Goal: Contribute content

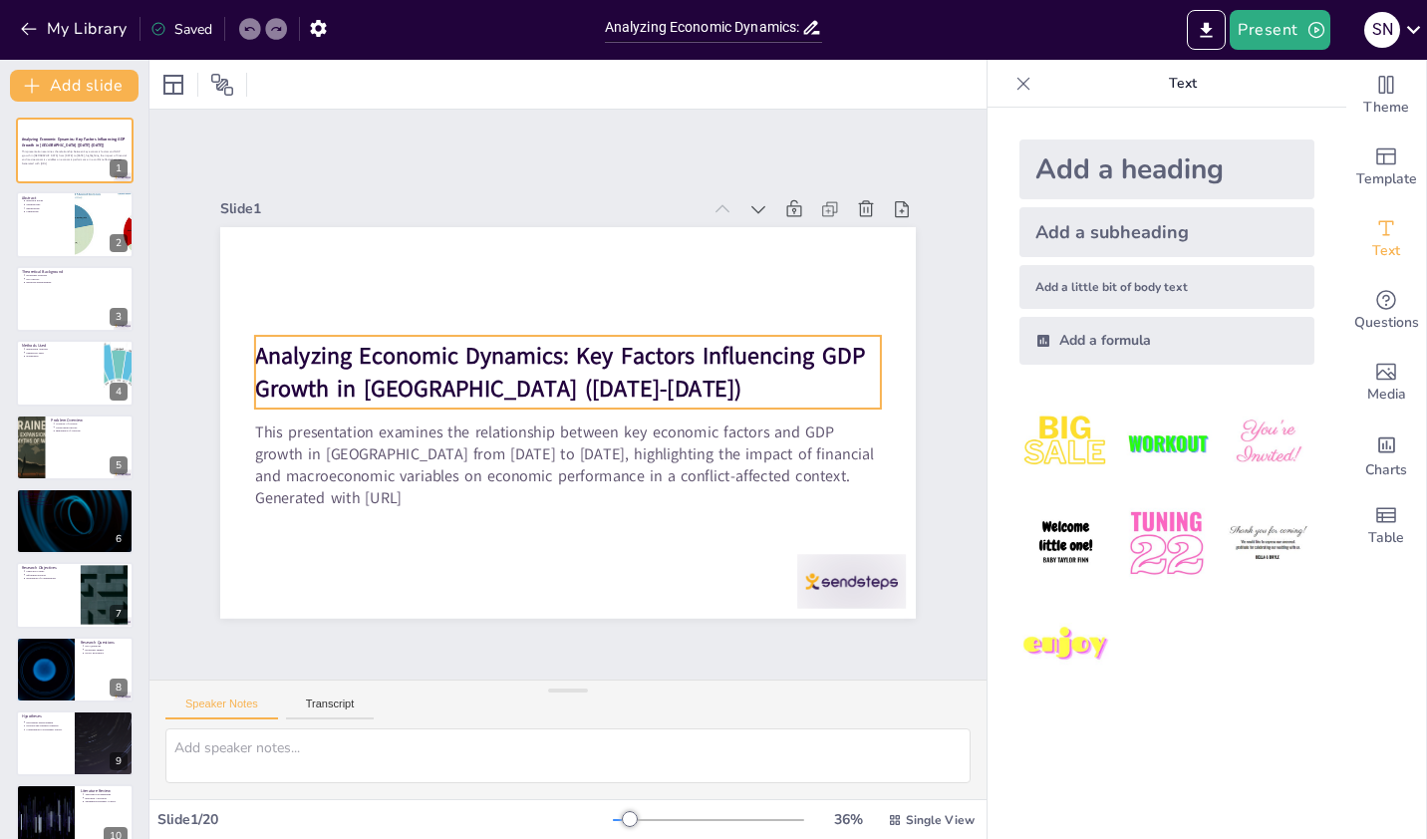
click at [604, 414] on div "This presentation examines the relationship between key economic factors and GD…" at bounding box center [568, 464] width 626 height 101
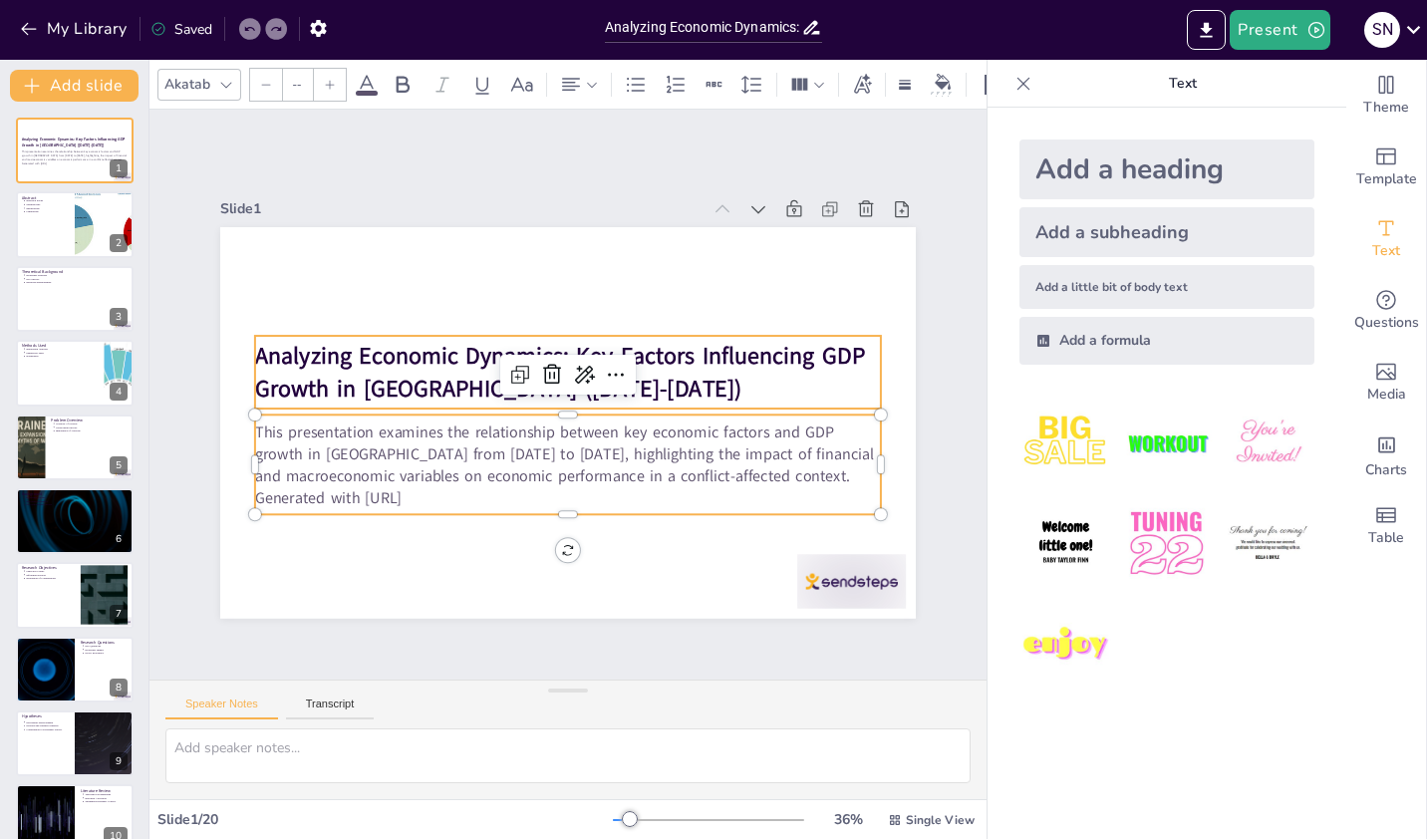
type input "64"
click at [468, 343] on strong "Analyzing Economic Dynamics: Key Factors Influencing GDP Growth in [GEOGRAPHIC_…" at bounding box center [560, 372] width 610 height 64
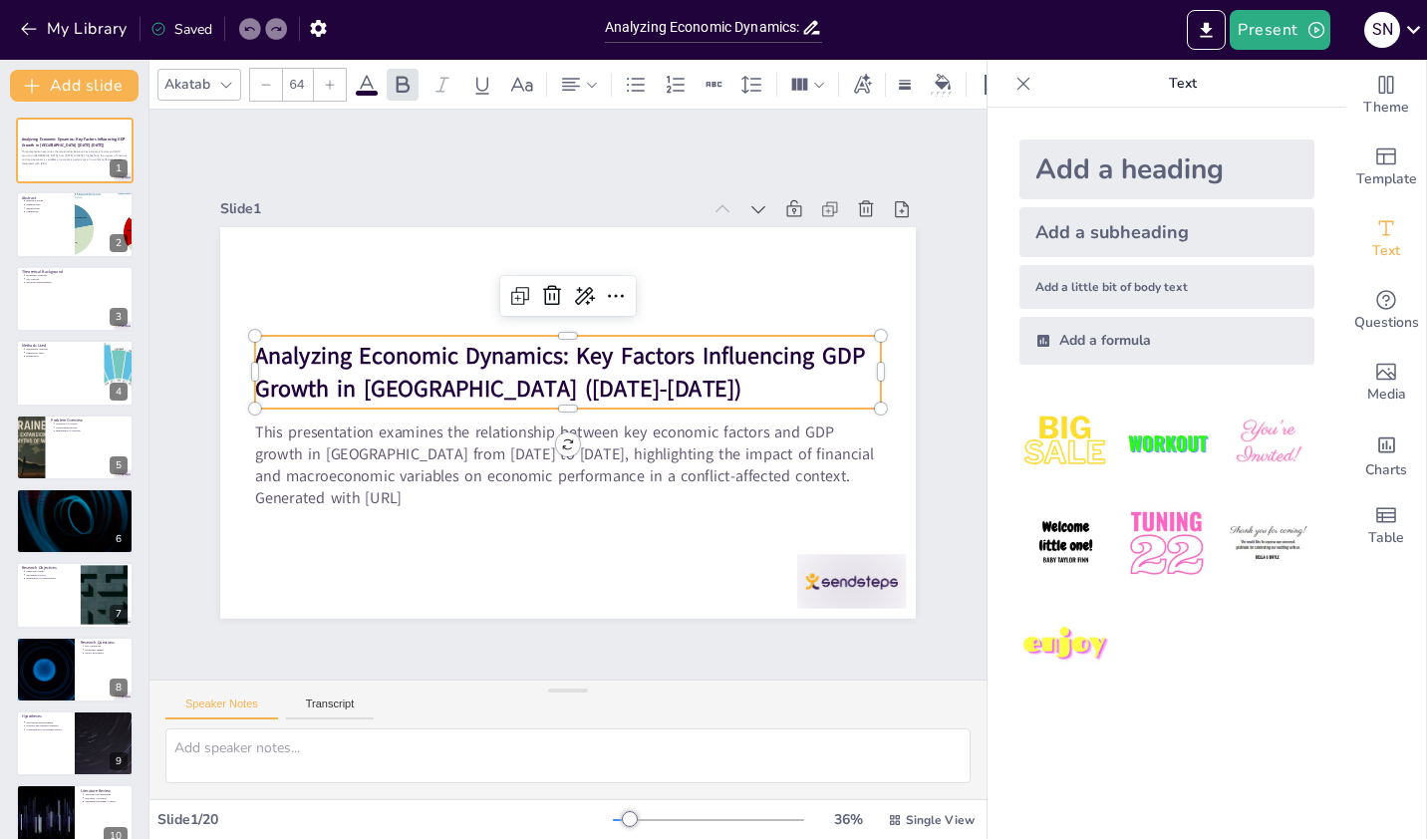
click at [1074, 428] on img at bounding box center [1065, 443] width 93 height 93
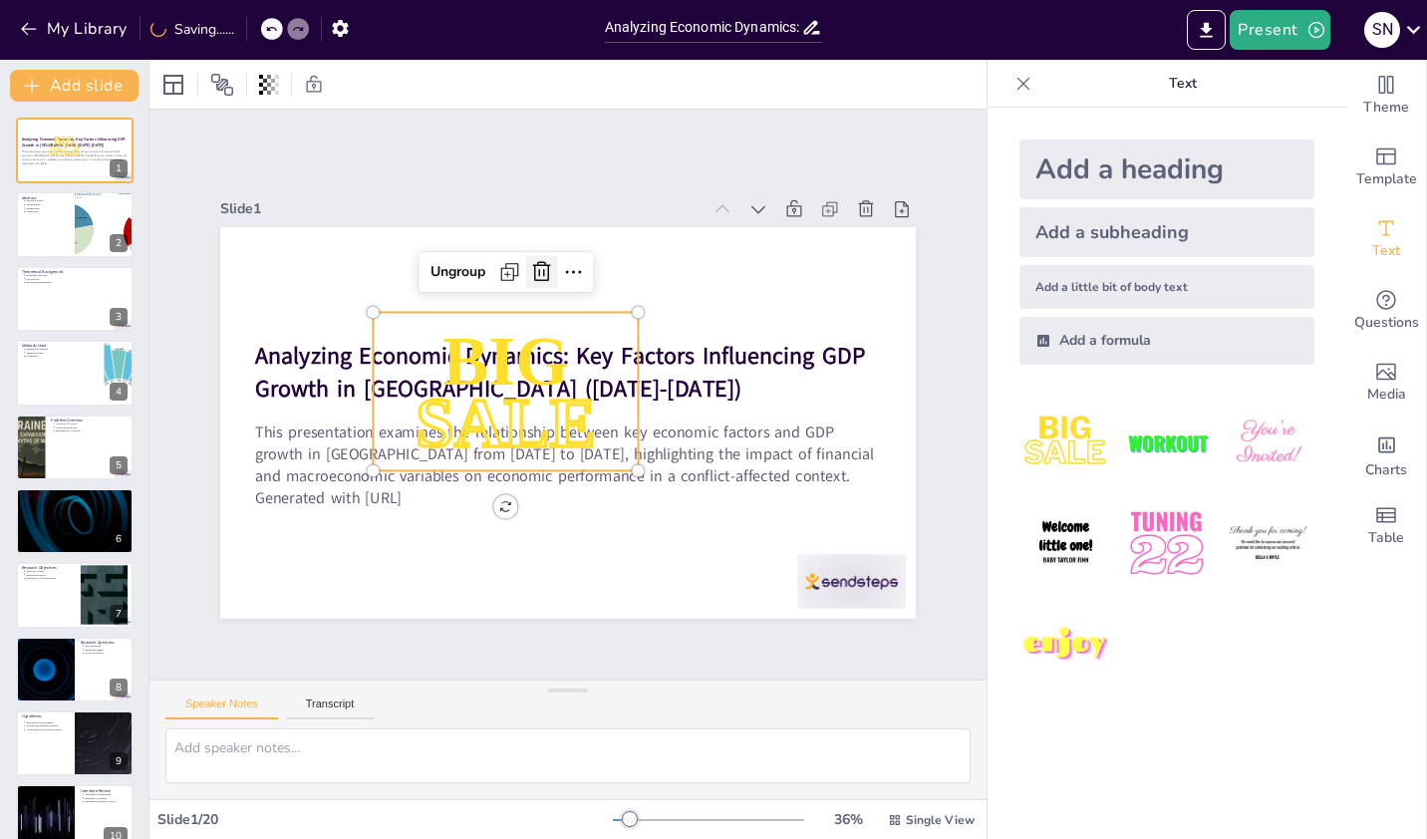
click at [536, 265] on icon at bounding box center [541, 272] width 24 height 24
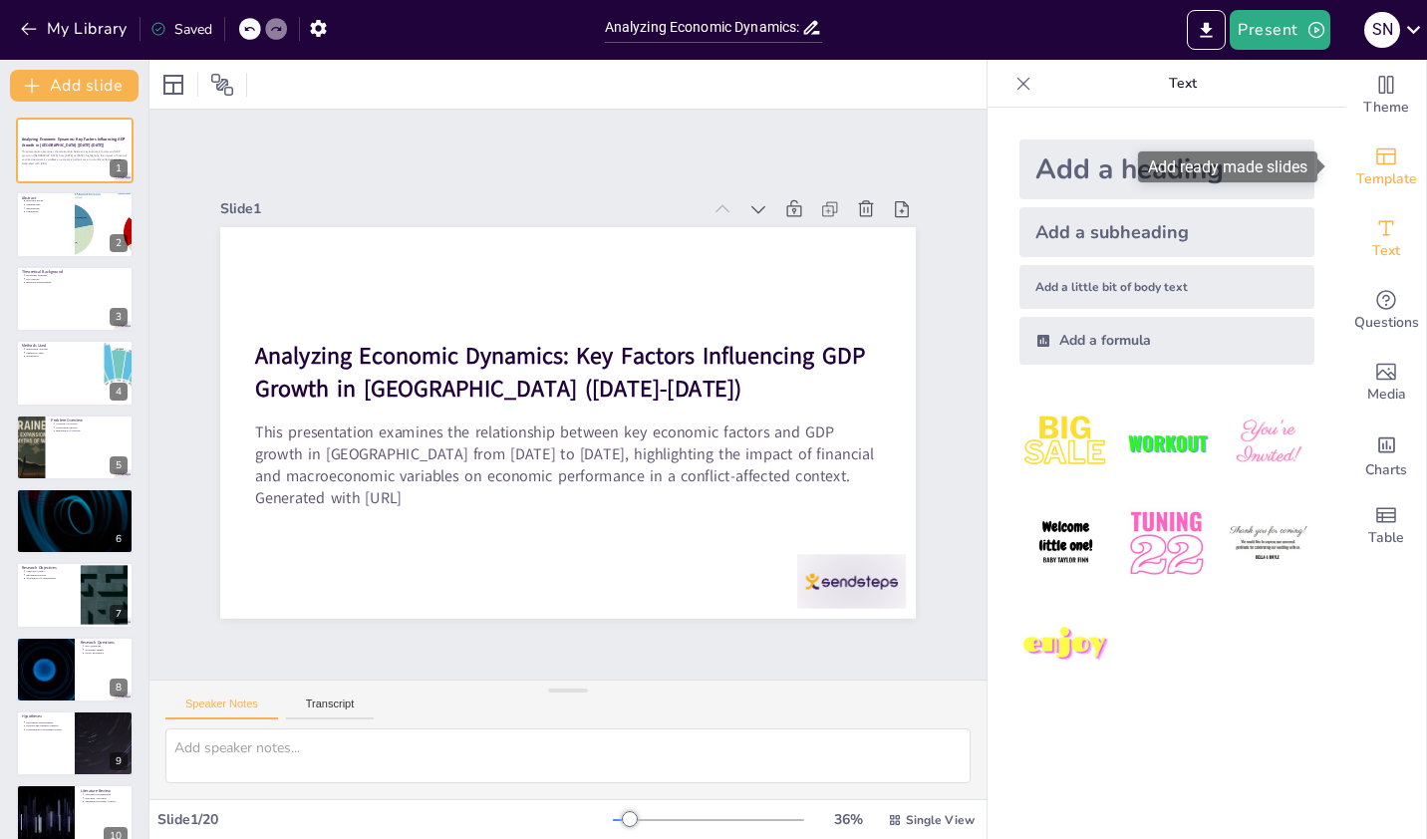
click at [1370, 168] on span "Template" at bounding box center [1386, 179] width 61 height 22
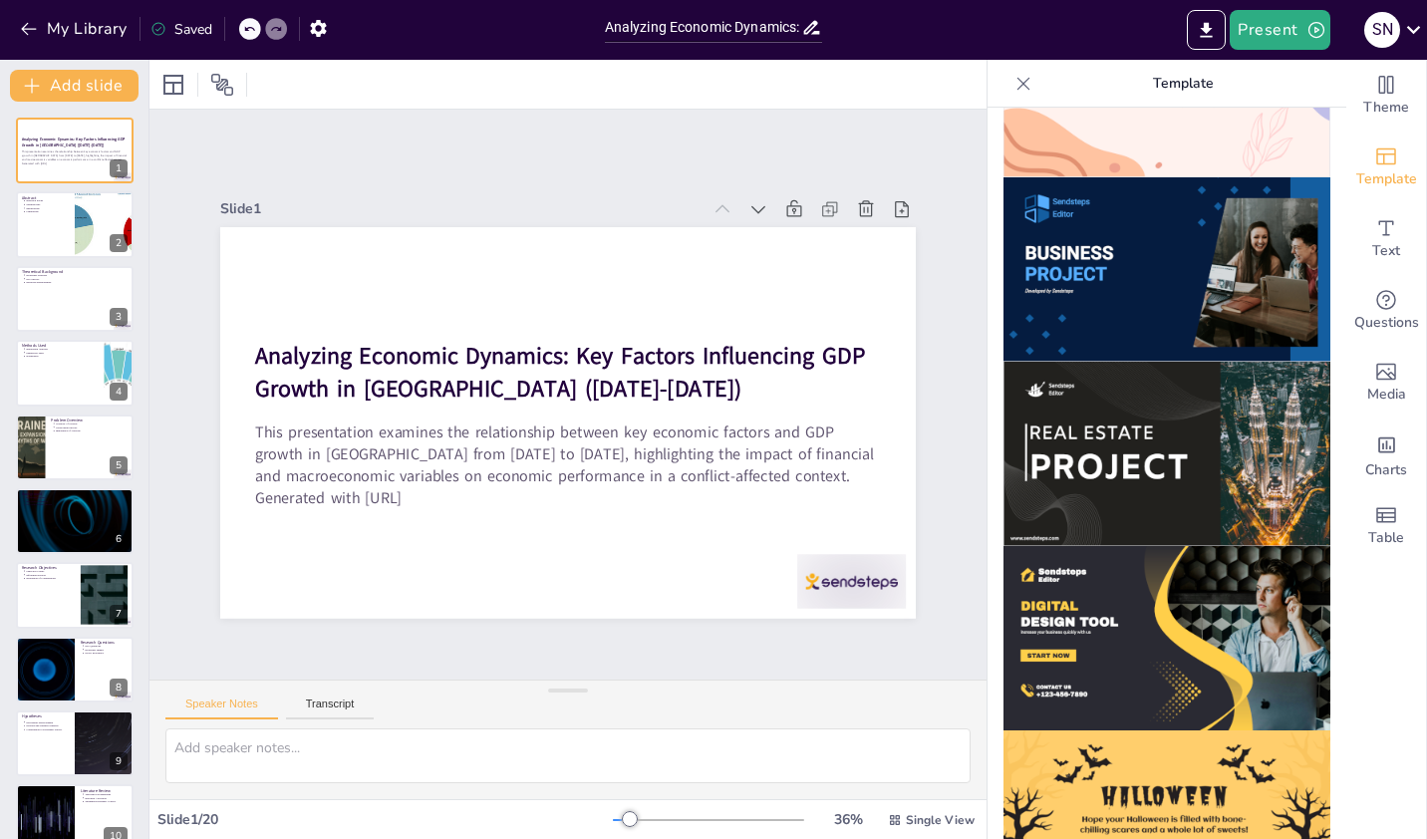
scroll to position [1799, 0]
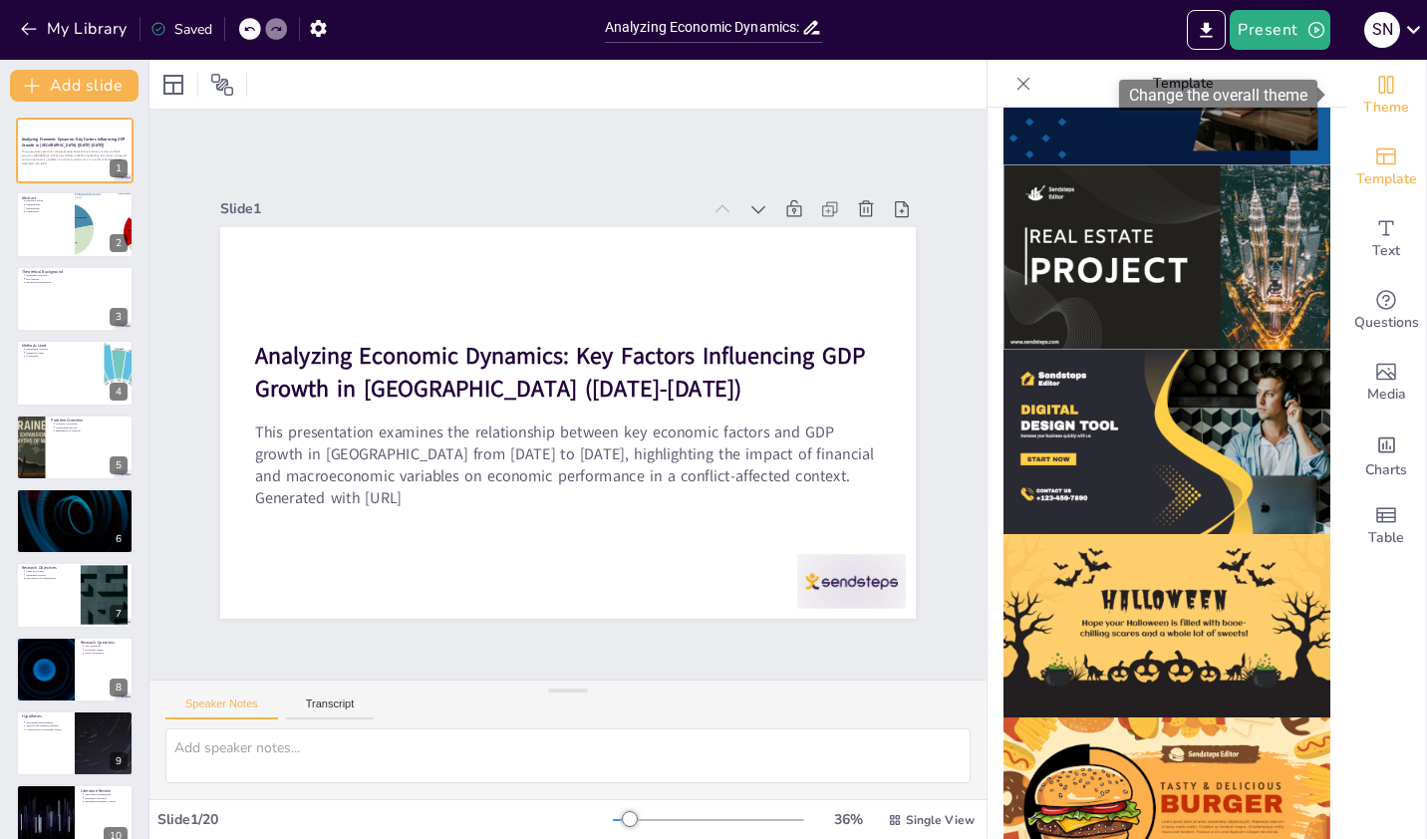
click at [1374, 95] on icon "Change the overall theme" at bounding box center [1386, 85] width 24 height 24
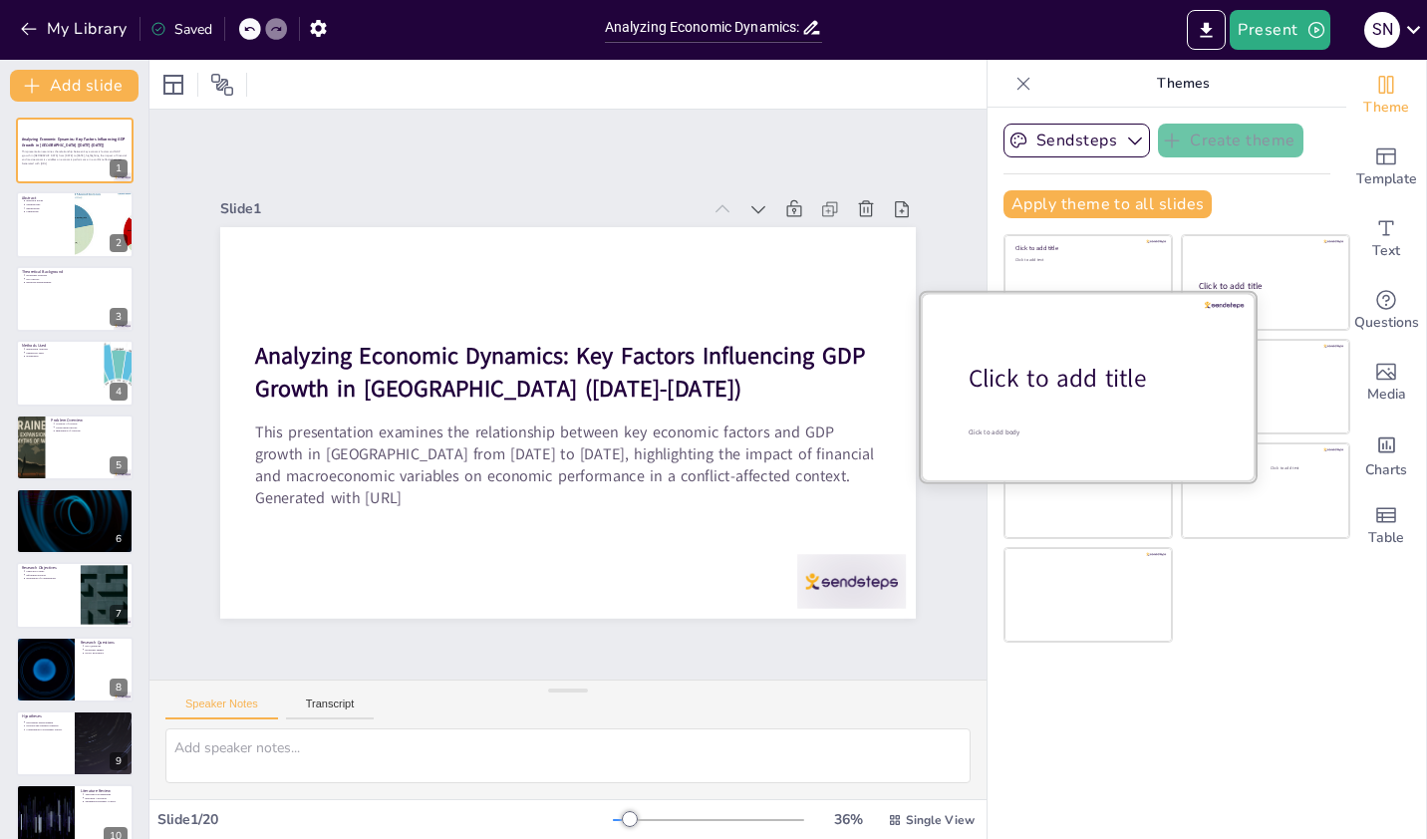
click at [1042, 362] on p "Click to add title" at bounding box center [1095, 379] width 254 height 34
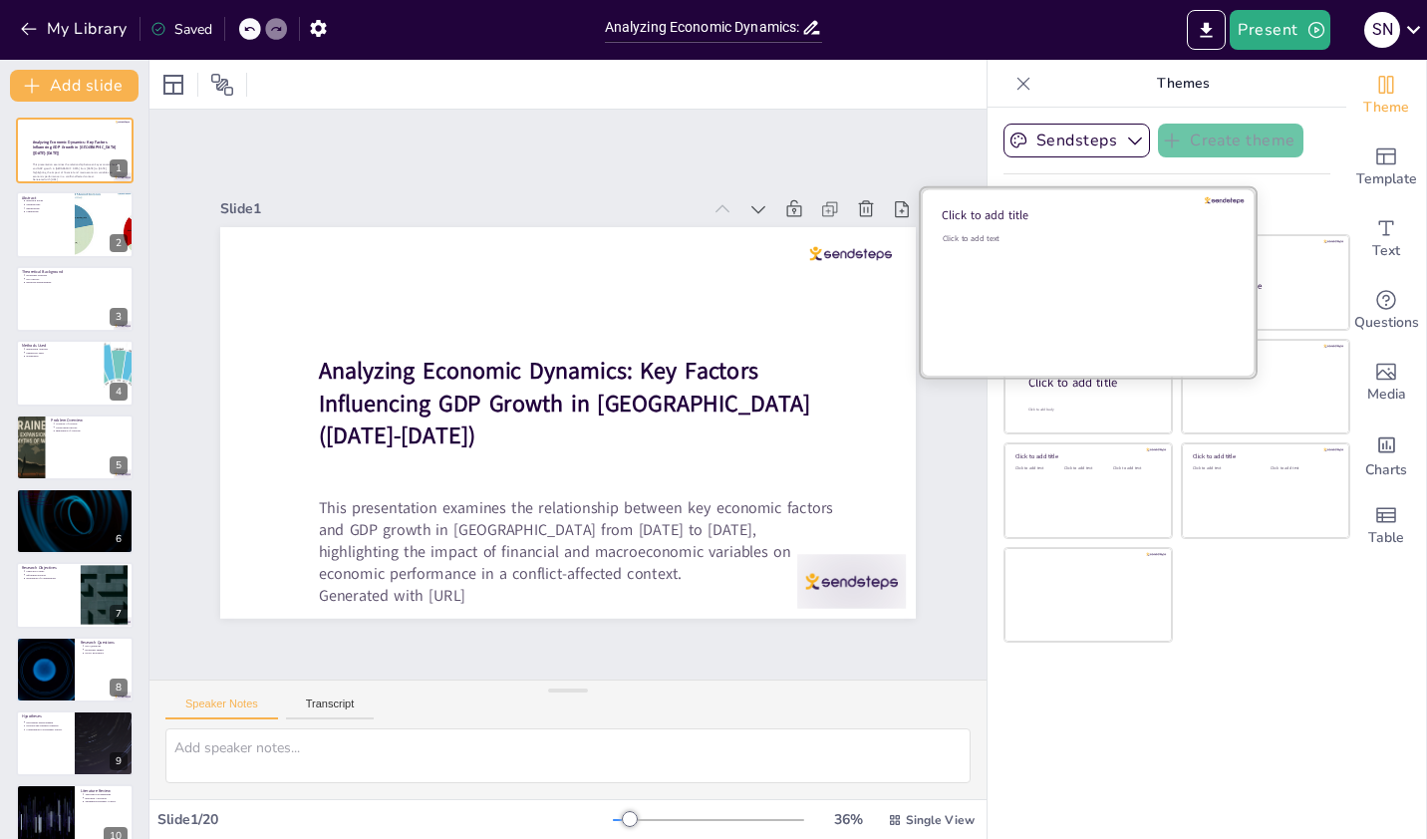
click at [1054, 247] on div "Click to add text" at bounding box center [1085, 295] width 285 height 124
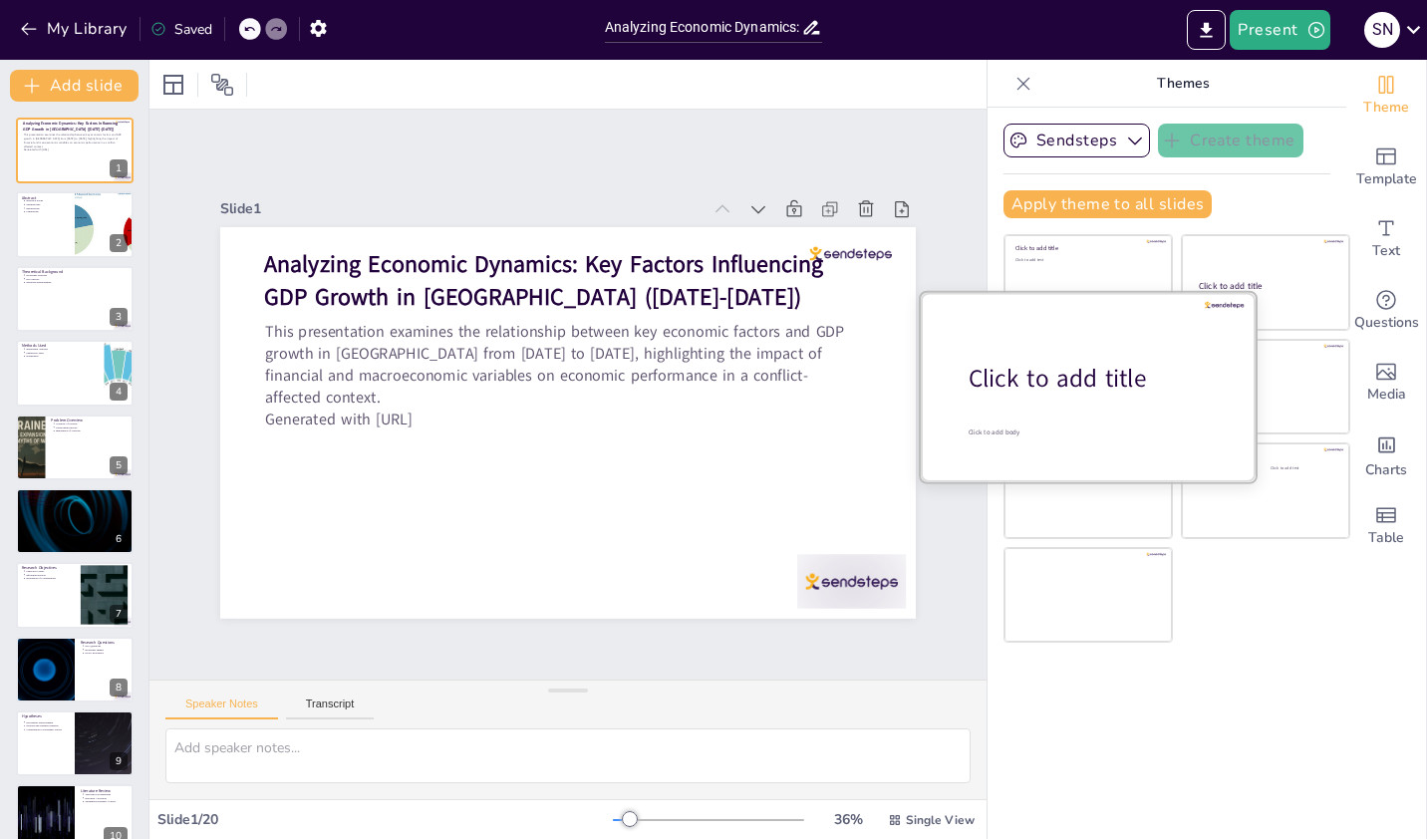
click at [1063, 428] on p "Click to add body" at bounding box center [1093, 431] width 251 height 9
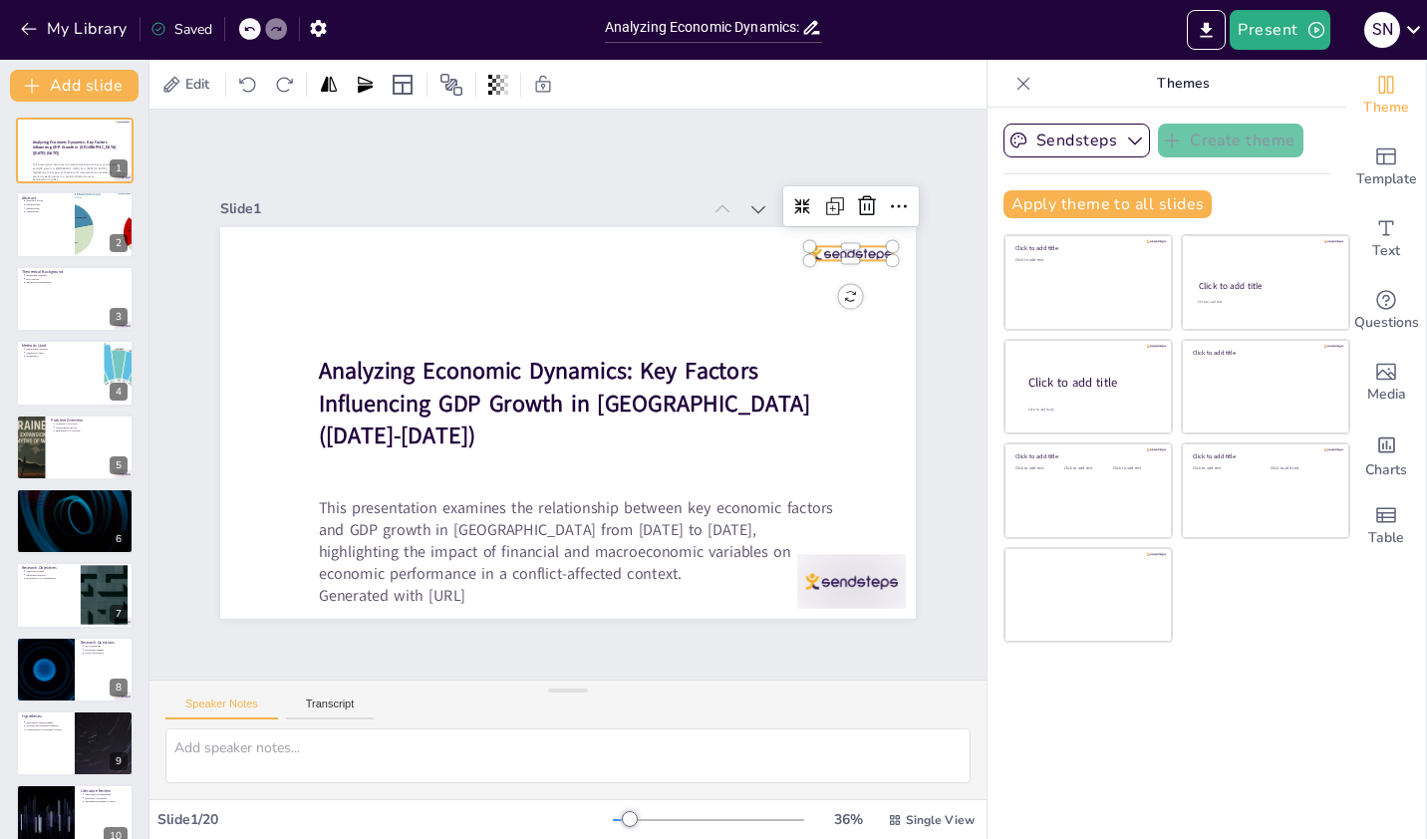
click at [837, 247] on div at bounding box center [851, 253] width 83 height 14
click at [855, 205] on icon at bounding box center [867, 206] width 24 height 24
click at [851, 570] on div at bounding box center [851, 581] width 109 height 55
click at [856, 502] on icon at bounding box center [868, 514] width 24 height 24
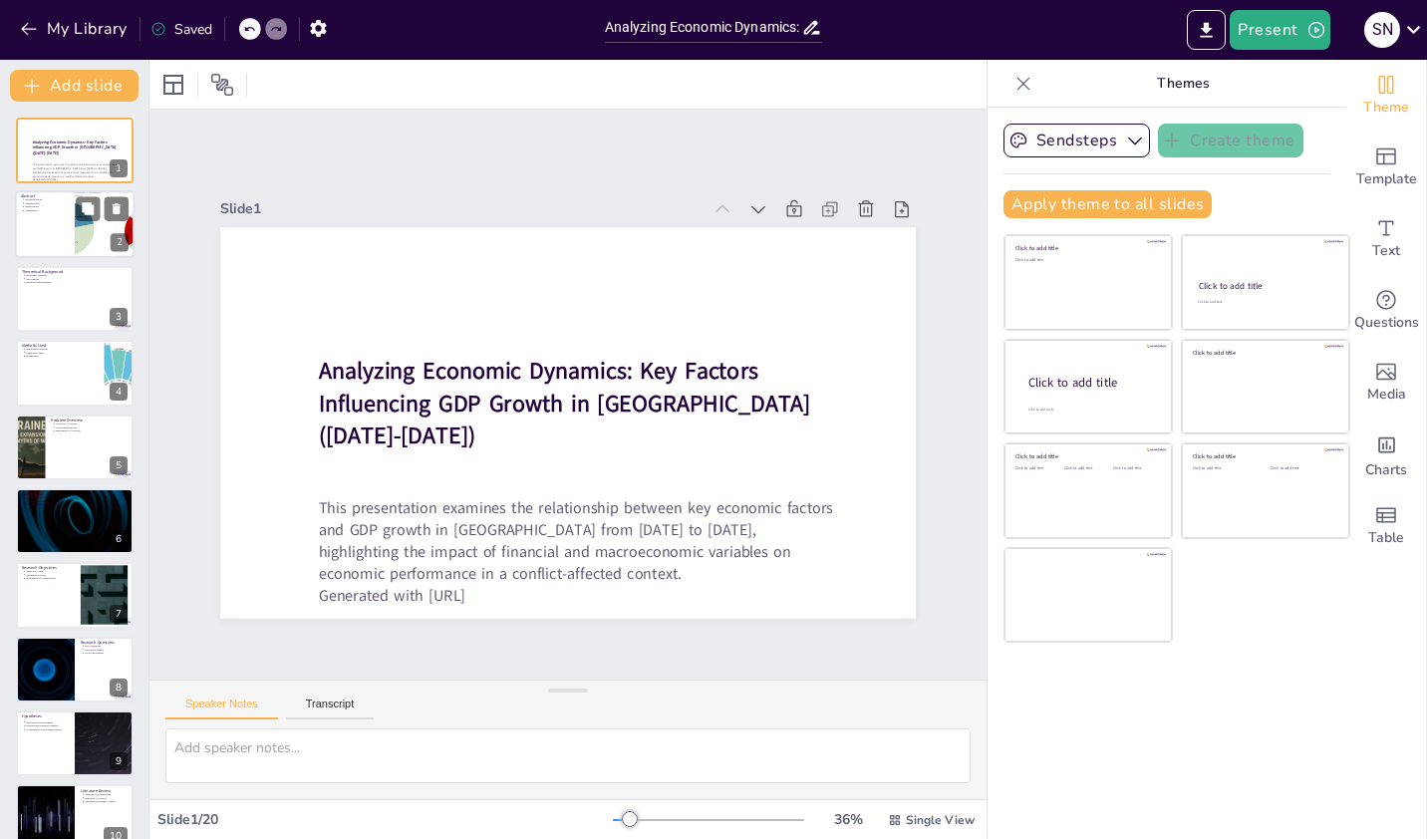
click at [92, 246] on div at bounding box center [104, 225] width 156 height 68
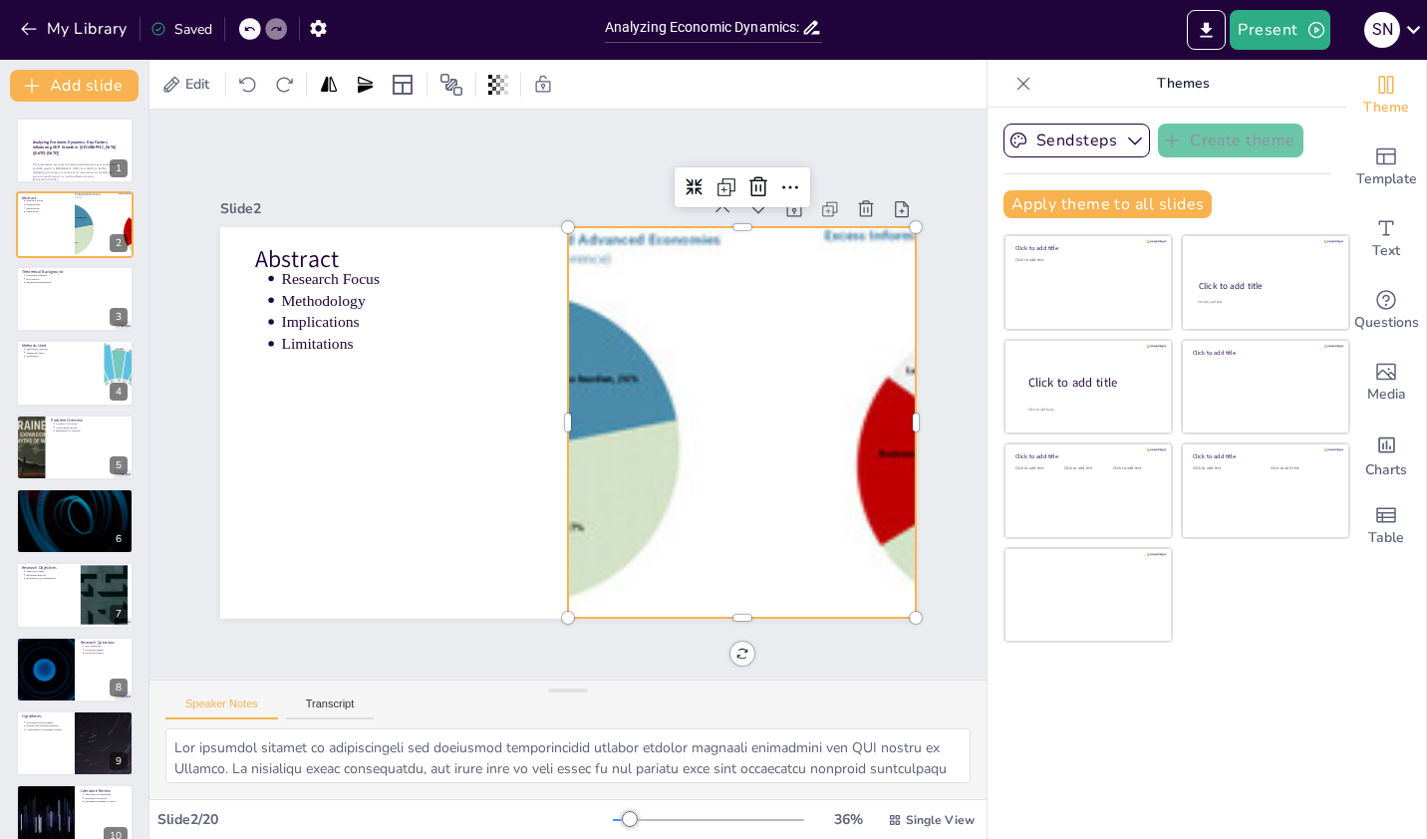
click at [690, 376] on div at bounding box center [742, 423] width 910 height 392
click at [84, 357] on icon at bounding box center [88, 357] width 12 height 12
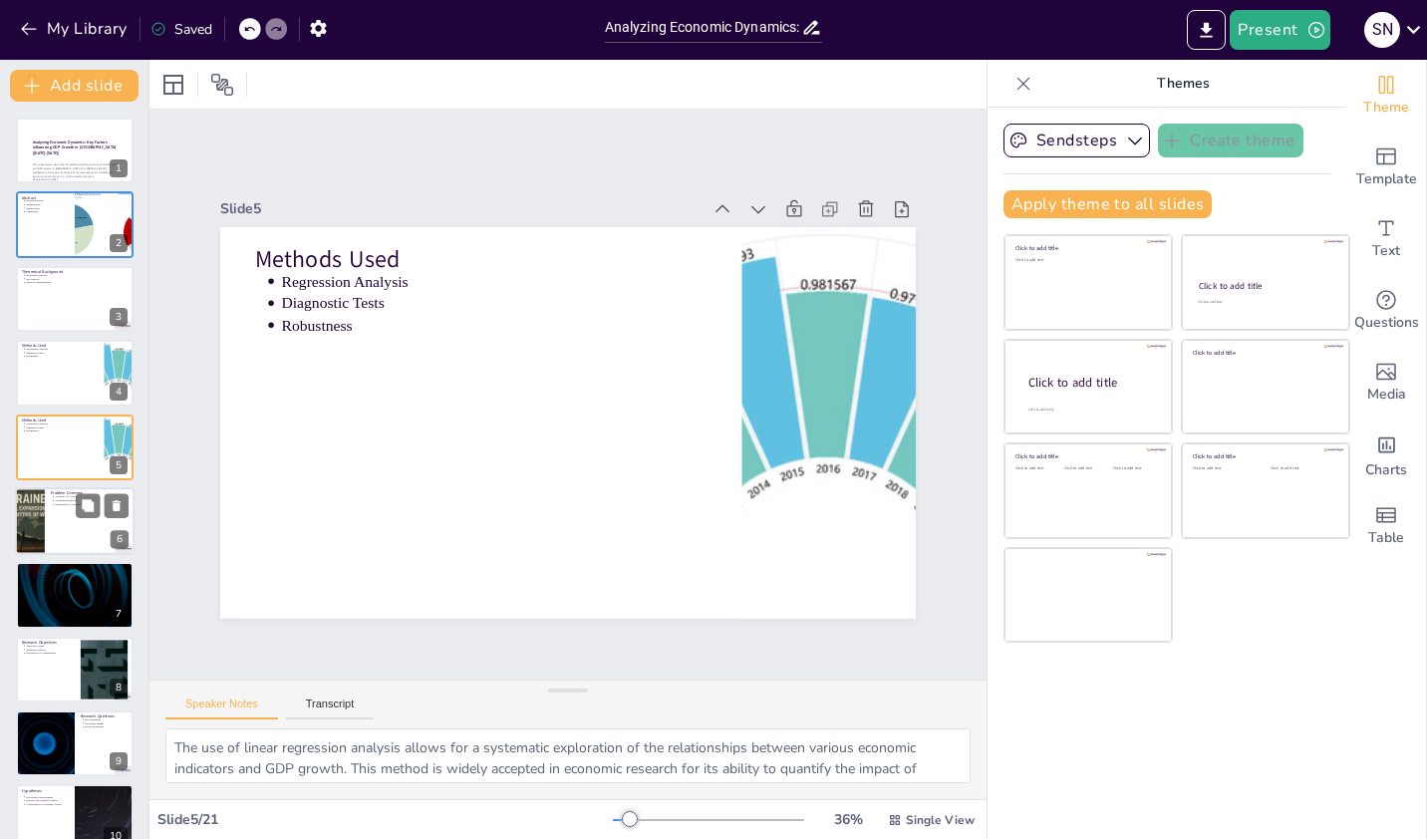
click at [74, 541] on div at bounding box center [75, 521] width 120 height 68
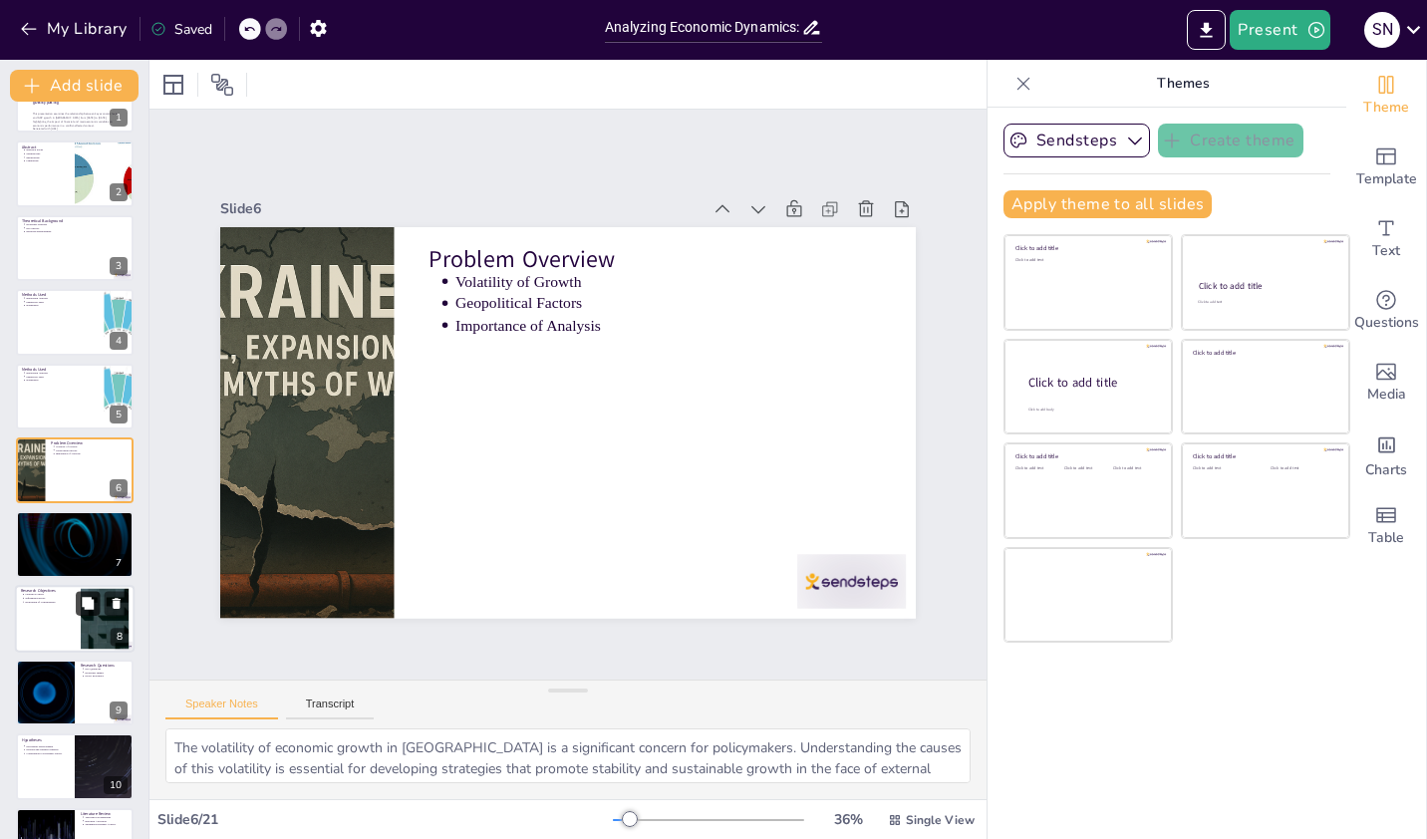
click at [94, 606] on icon at bounding box center [88, 603] width 12 height 12
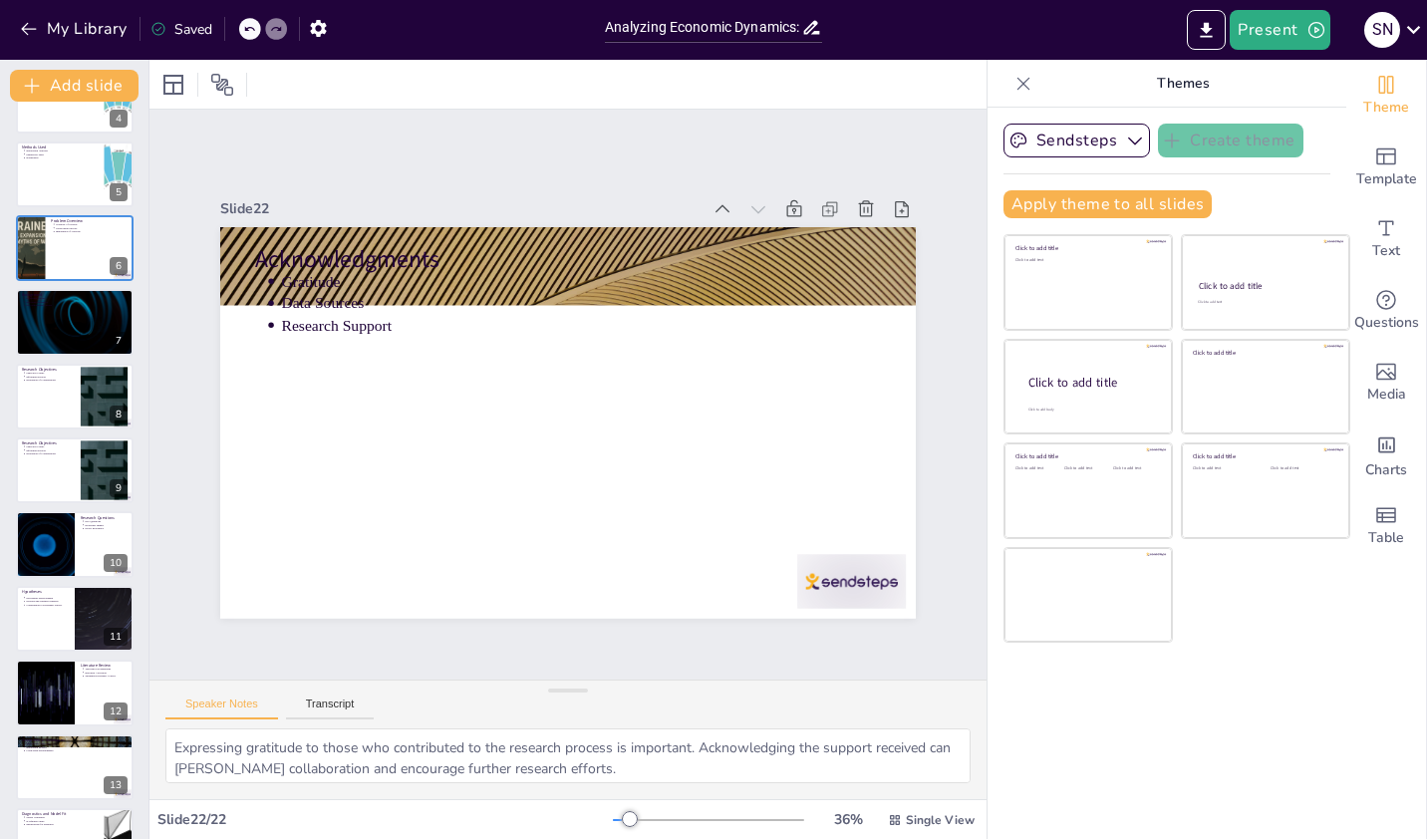
scroll to position [917, 0]
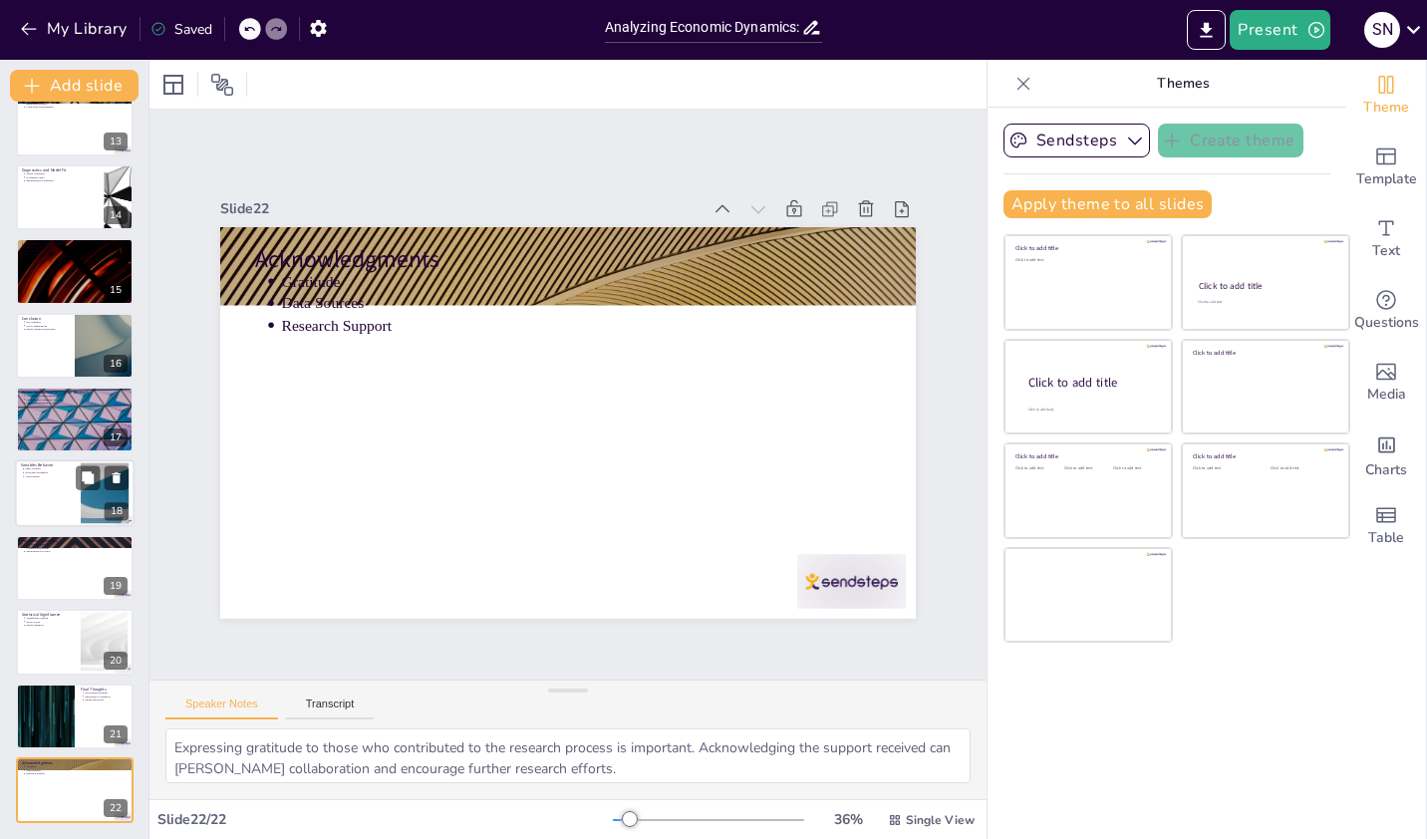
click at [65, 480] on div at bounding box center [75, 494] width 120 height 68
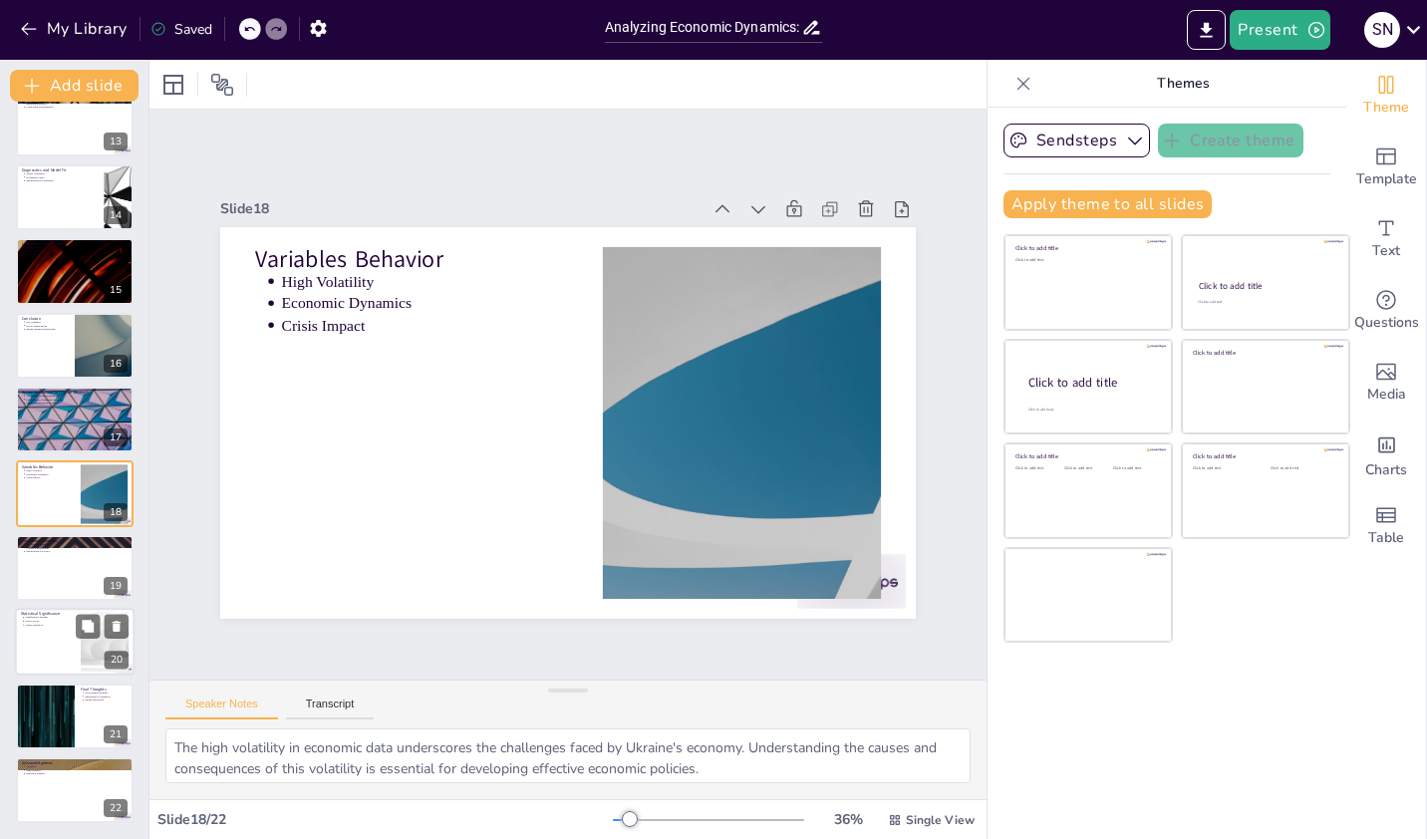
click at [56, 656] on div at bounding box center [75, 642] width 120 height 68
